Goal: Register for event/course

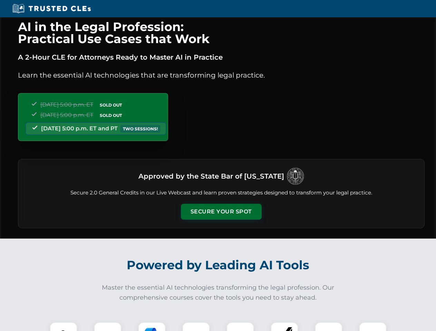
click at [221, 212] on button "Secure Your Spot" at bounding box center [221, 212] width 81 height 16
click at [63, 327] on img at bounding box center [63, 336] width 20 height 20
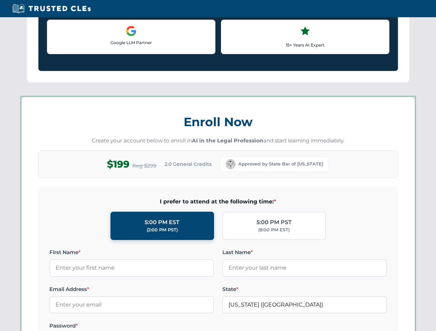
click at [152, 327] on label "Password *" at bounding box center [131, 326] width 165 height 8
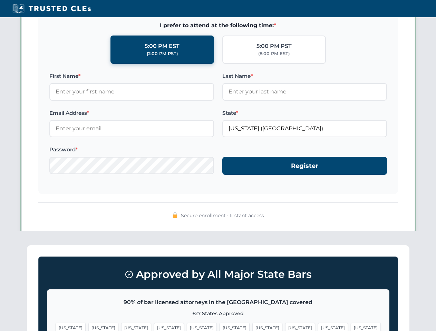
click at [318, 327] on span "[US_STATE]" at bounding box center [333, 328] width 30 height 10
